Goal: Information Seeking & Learning: Learn about a topic

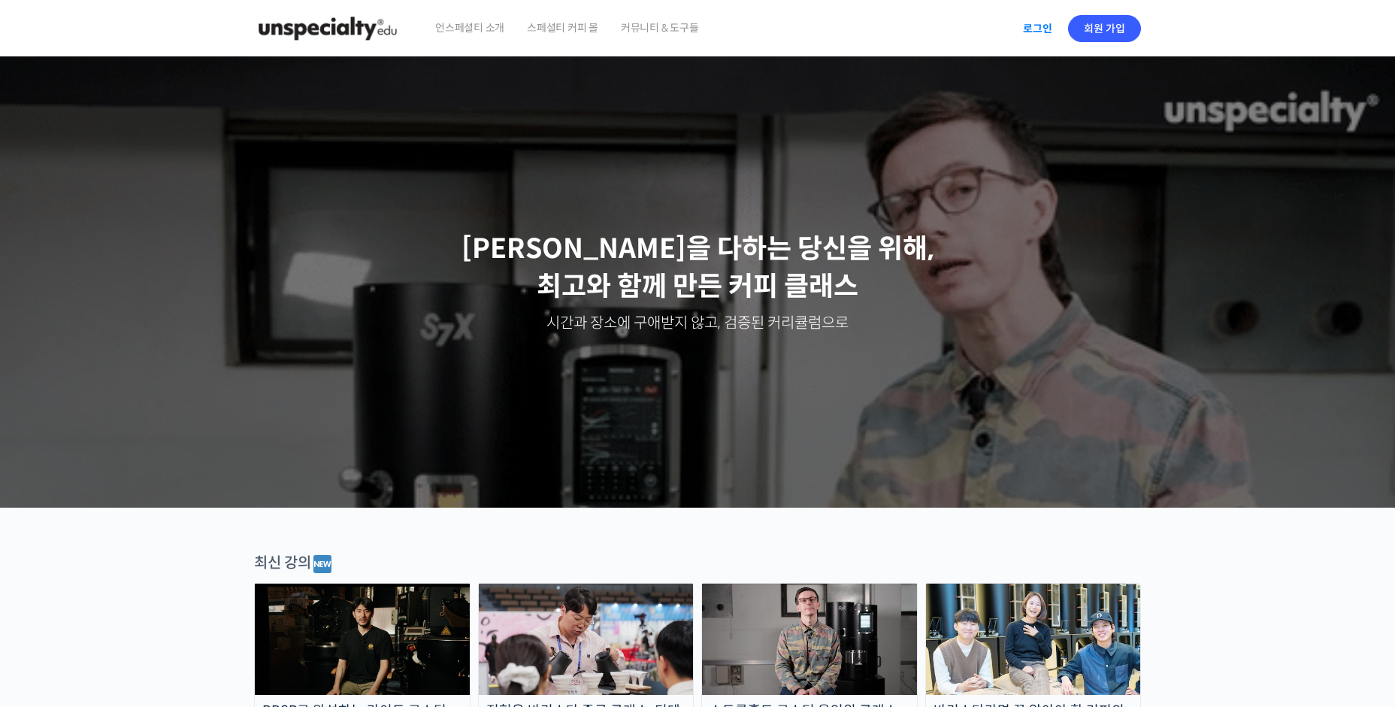
click at [1038, 41] on link "로그인" at bounding box center [1037, 28] width 47 height 35
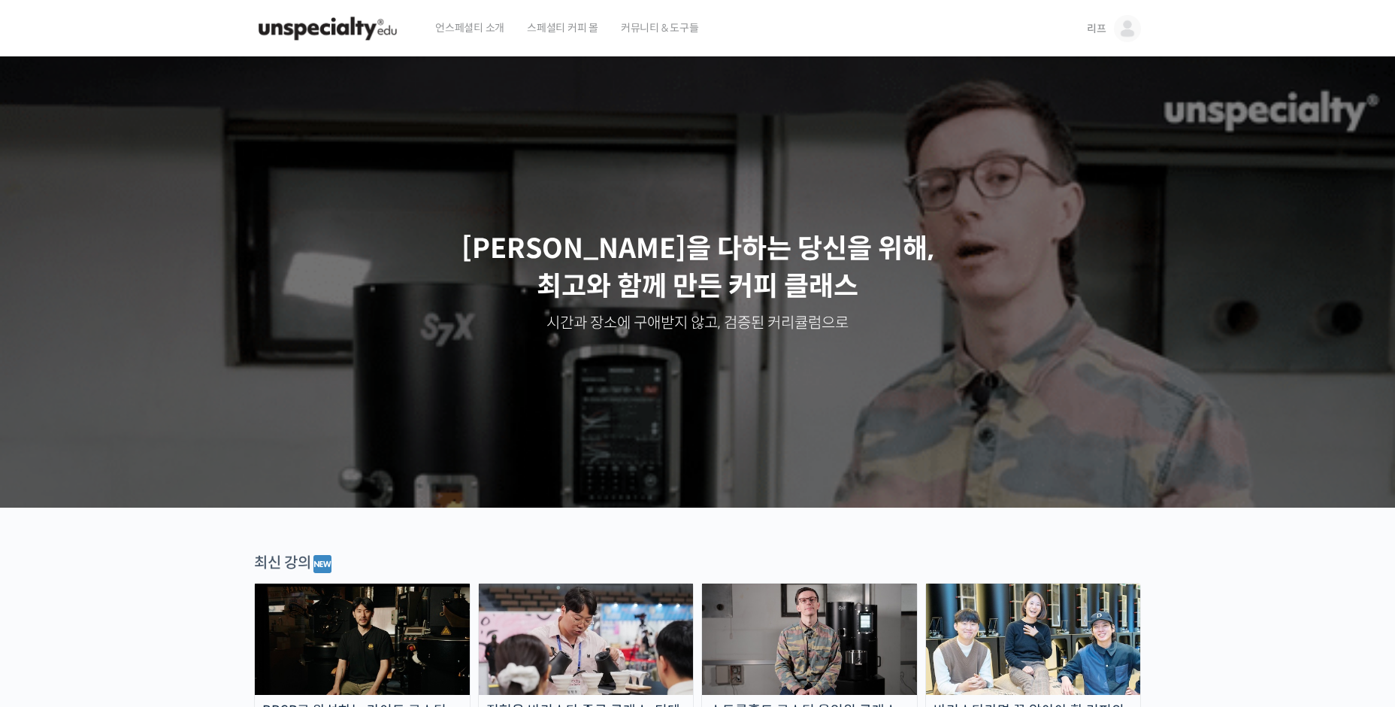
click at [1094, 22] on span "리프" at bounding box center [1097, 29] width 20 height 14
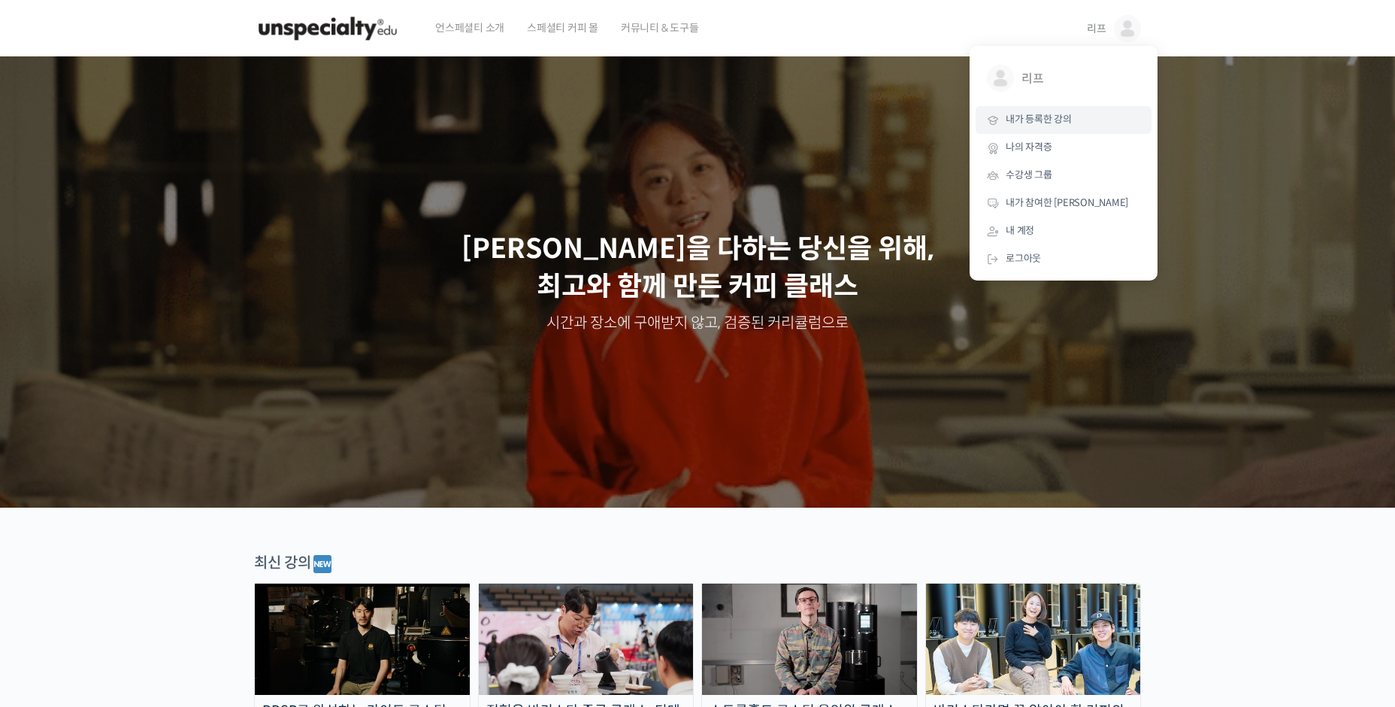
click at [1091, 121] on link "내가 등록한 강의" at bounding box center [1064, 120] width 176 height 28
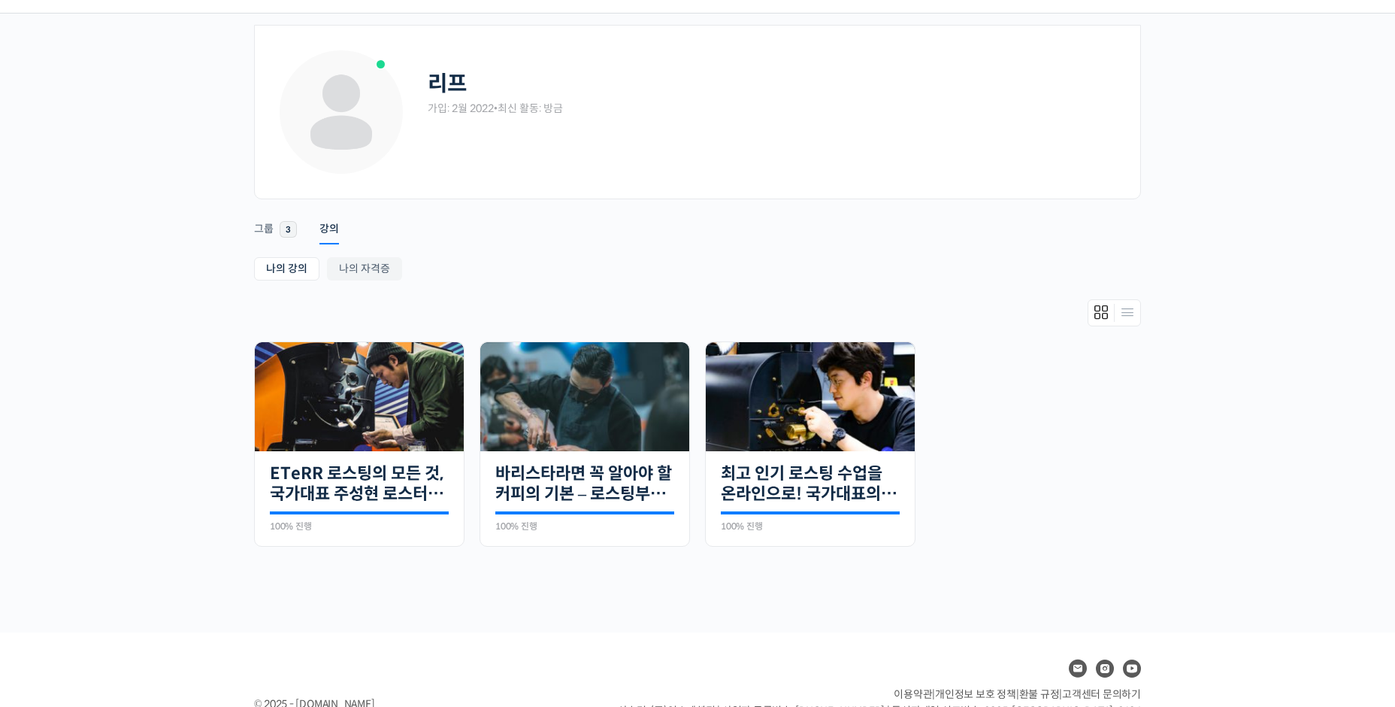
scroll to position [38, 0]
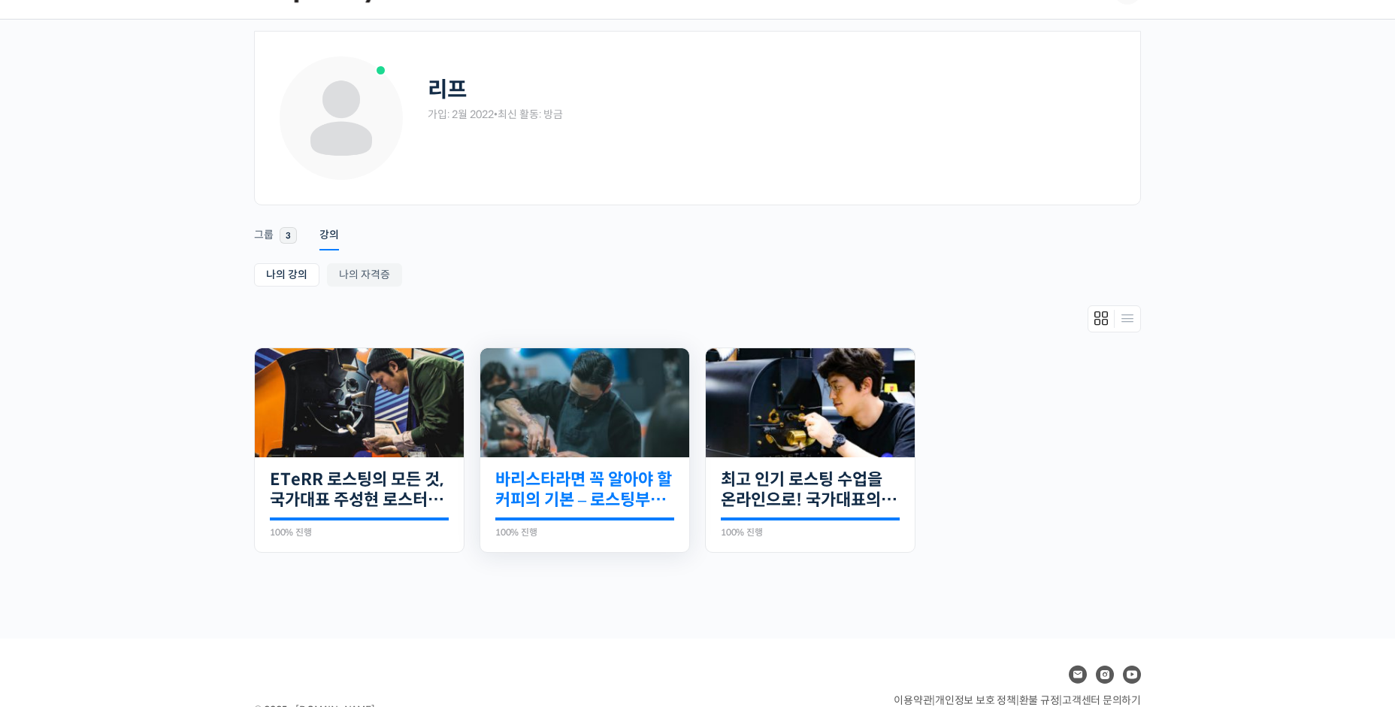
click at [638, 493] on link "바리스타라면 꼭 알아야 할 커피의 기본 – 로스팅부터 에스프레소까지" at bounding box center [584, 489] width 179 height 41
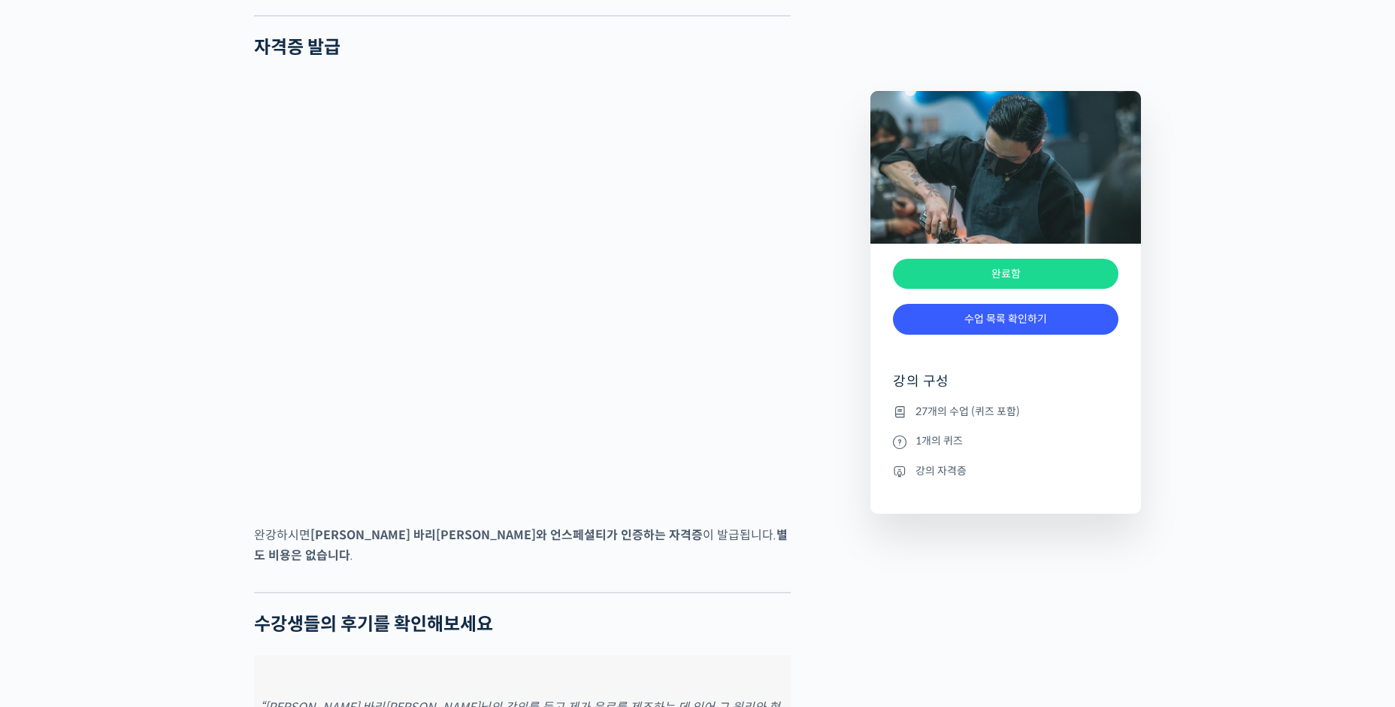
scroll to position [4661, 0]
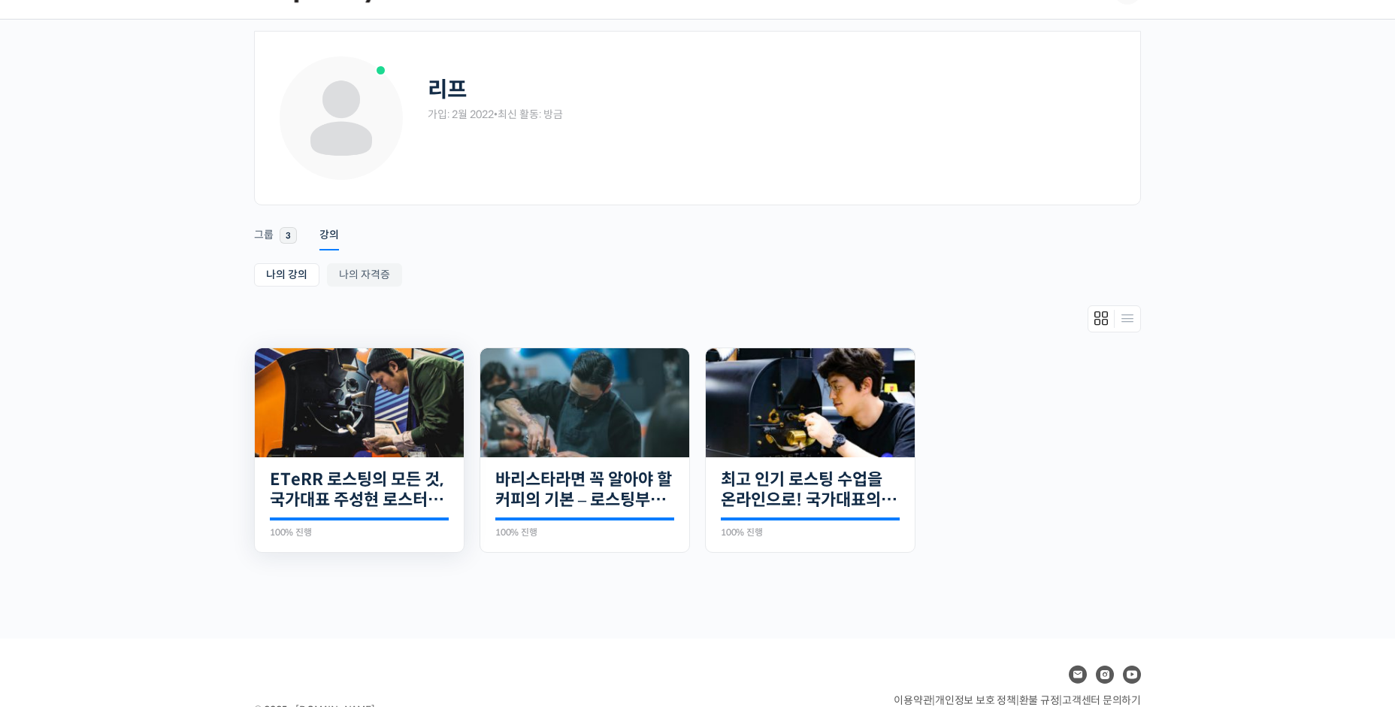
click at [447, 409] on img at bounding box center [359, 402] width 209 height 109
